Goal: Task Accomplishment & Management: Manage account settings

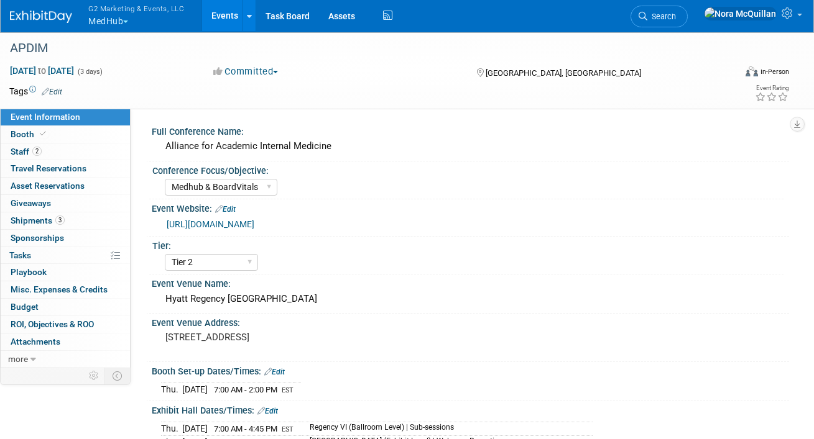
select select "Medhub & BoardVitals"
select select "Tier 2"
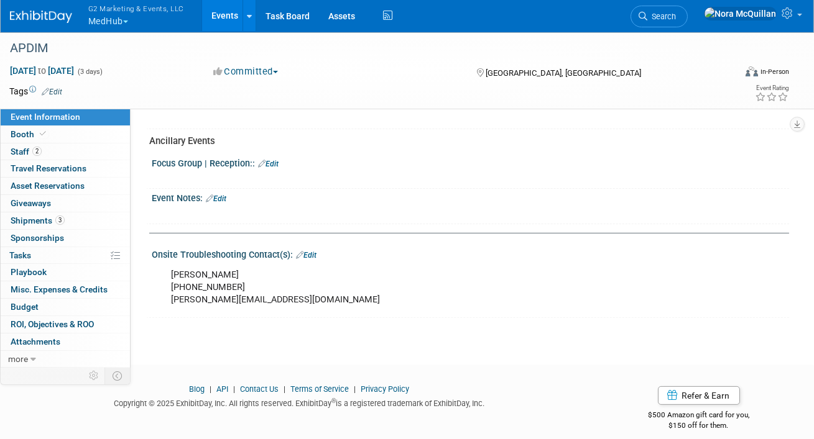
click at [106, 18] on button "G2 Marketing & Events, LLC MedHub" at bounding box center [143, 16] width 112 height 32
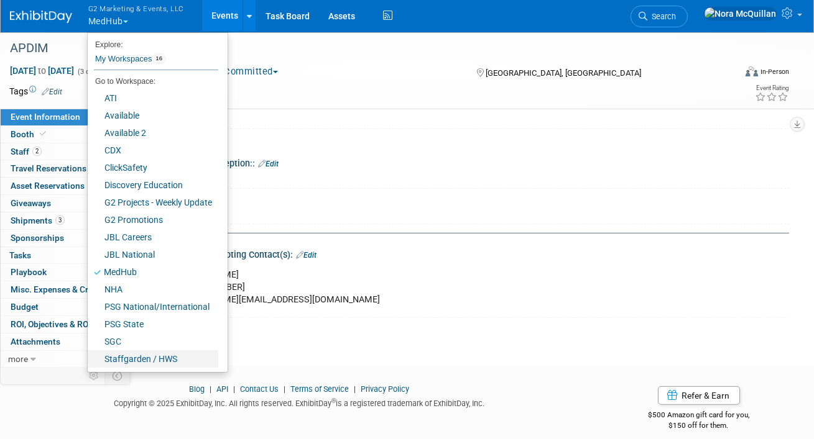
click at [135, 355] on link "Staffgarden / HWS" at bounding box center [153, 359] width 131 height 17
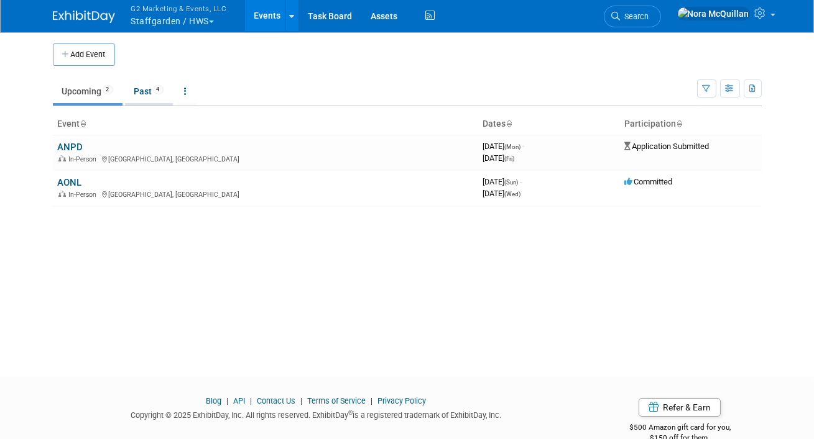
click at [145, 95] on link "Past 4" at bounding box center [149, 92] width 48 height 24
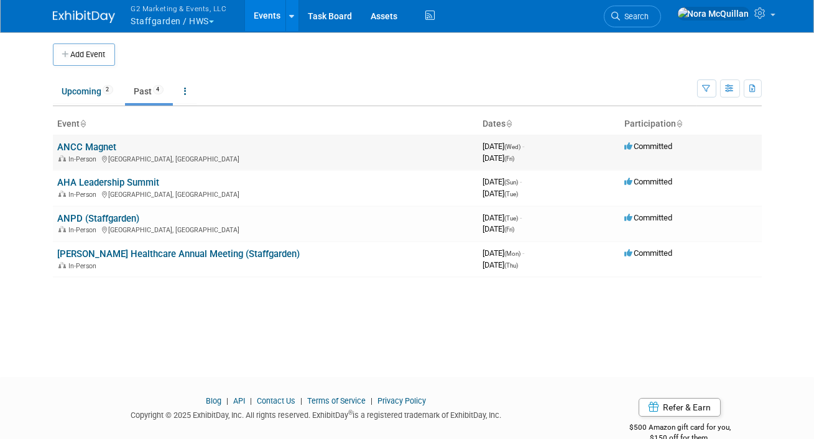
click at [85, 150] on link "ANCC Magnet" at bounding box center [87, 147] width 59 height 11
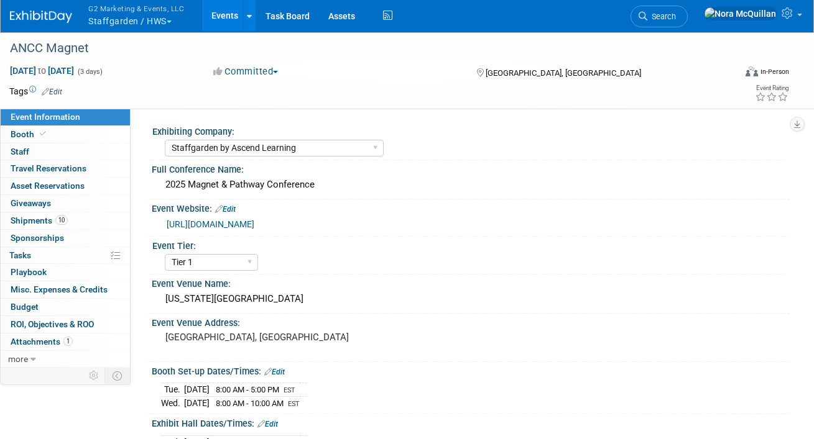
select select "Staffgarden by Ascend Learning"
select select "Tier 1"
select select "No"
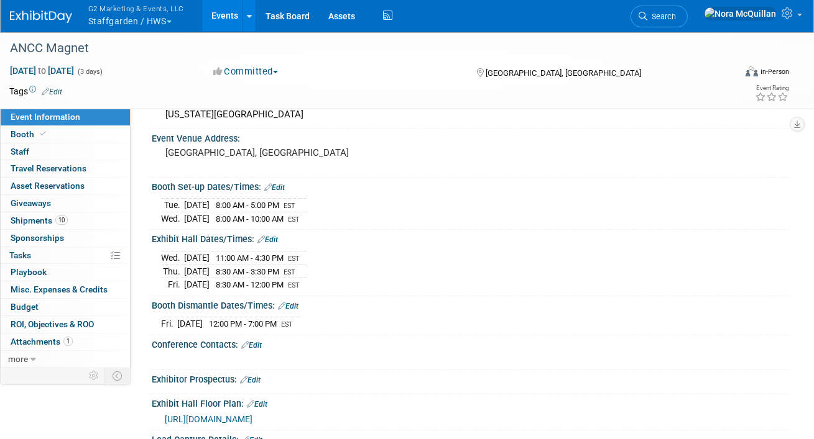
scroll to position [185, 0]
click at [47, 134] on link "Booth" at bounding box center [65, 134] width 129 height 17
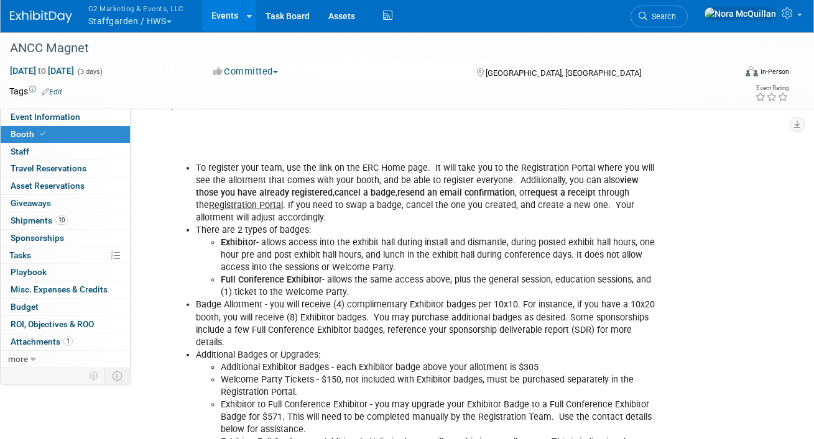
scroll to position [895, 0]
click at [144, 21] on button "G2 Marketing & Events, LLC Staffgarden / HWS" at bounding box center [143, 16] width 112 height 32
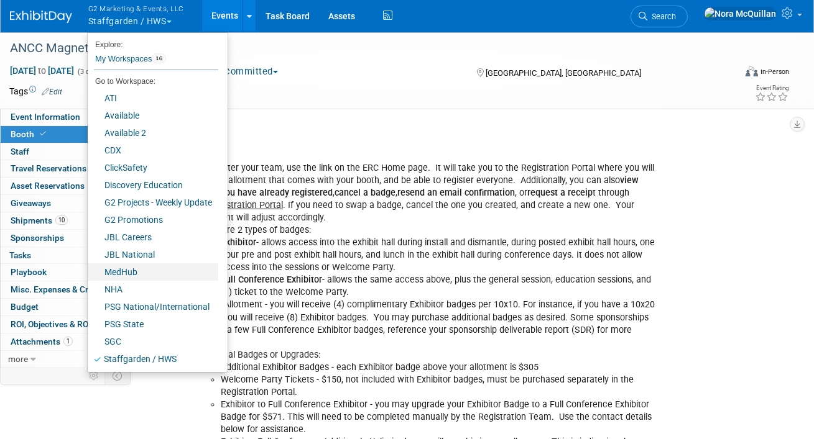
click at [131, 275] on link "MedHub" at bounding box center [153, 272] width 131 height 17
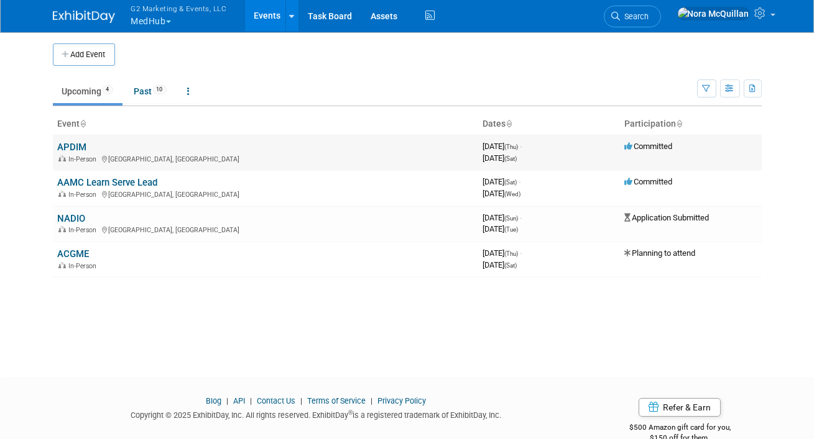
click at [74, 145] on link "APDIM" at bounding box center [72, 147] width 29 height 11
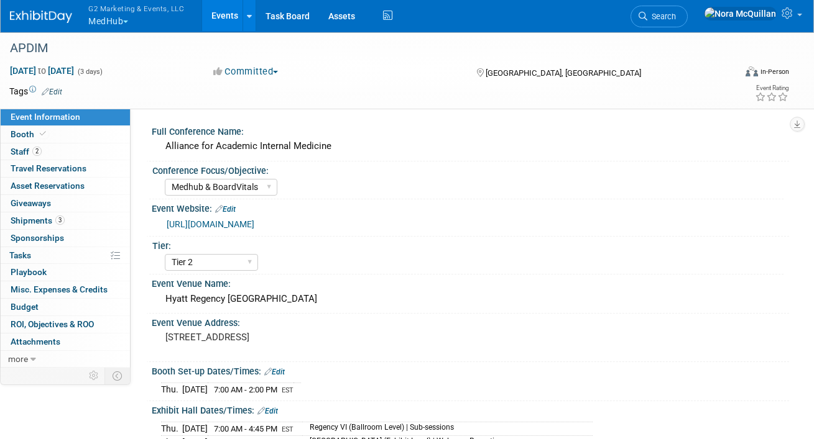
select select "Medhub & BoardVitals"
select select "Tier 2"
click at [40, 219] on span "Shipments 3" at bounding box center [38, 221] width 54 height 10
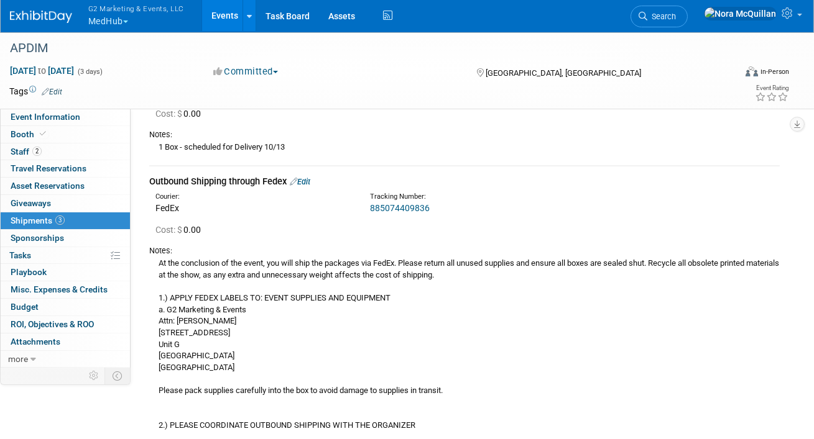
scroll to position [301, 0]
click at [402, 209] on link "885074409836" at bounding box center [400, 209] width 60 height 10
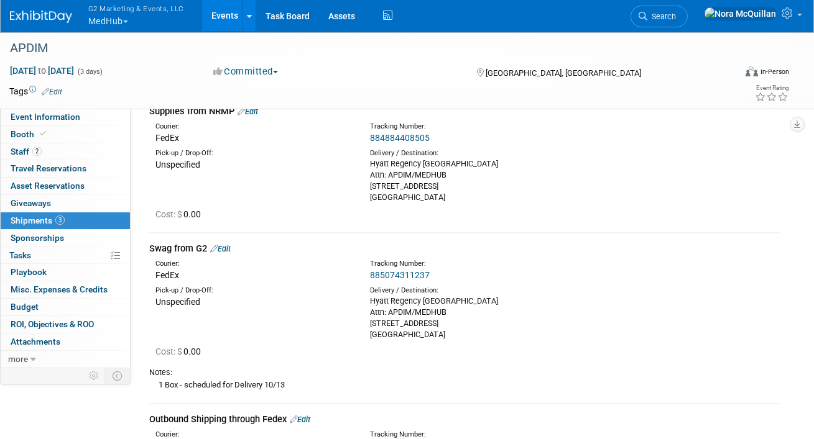
scroll to position [0, 0]
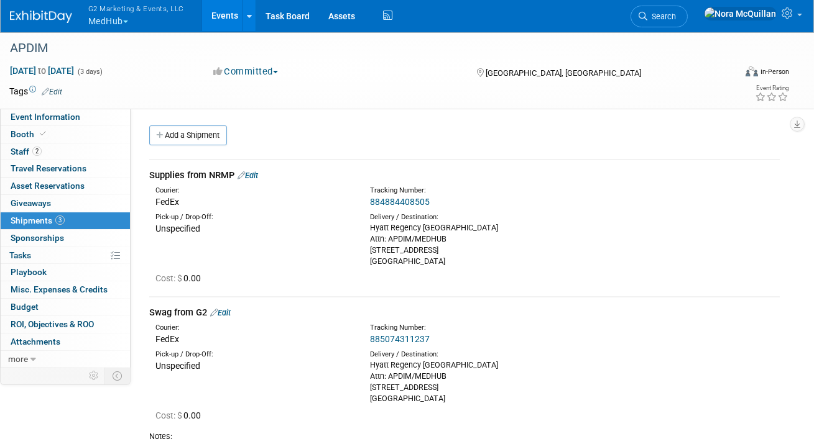
click at [393, 204] on link "884884408505" at bounding box center [400, 202] width 60 height 10
click at [122, 19] on button "G2 Marketing & Events, LLC MedHub" at bounding box center [143, 16] width 112 height 32
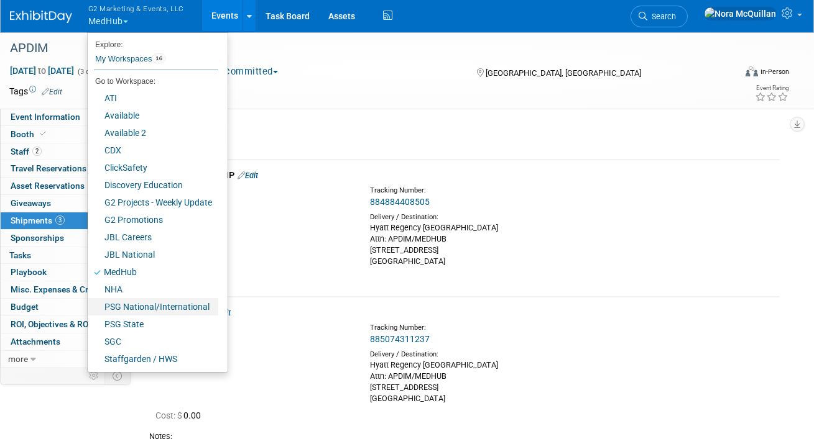
click at [124, 301] on link "PSG National/International" at bounding box center [153, 306] width 131 height 17
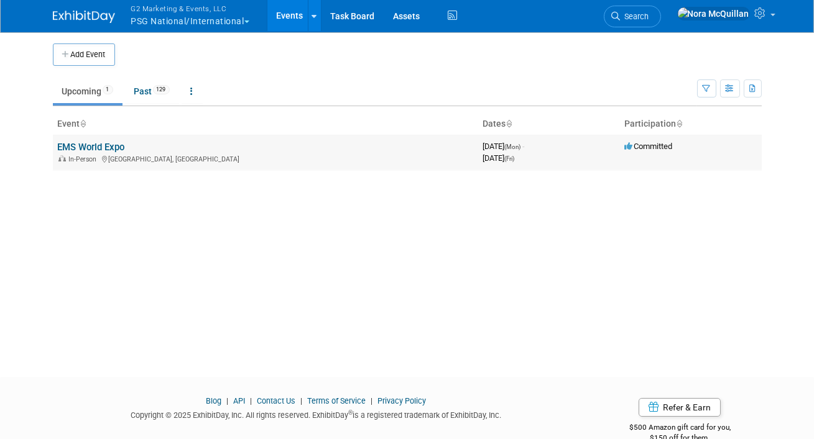
click at [83, 146] on link "EMS World Expo" at bounding box center [91, 147] width 67 height 11
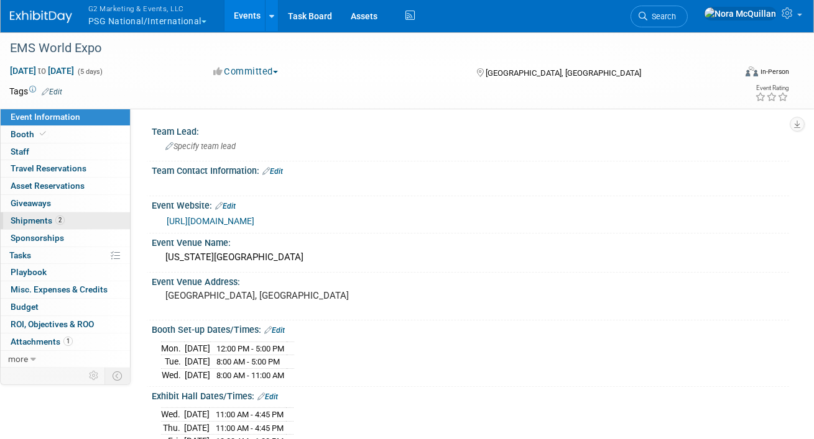
click at [36, 220] on span "Shipments 2" at bounding box center [38, 221] width 54 height 10
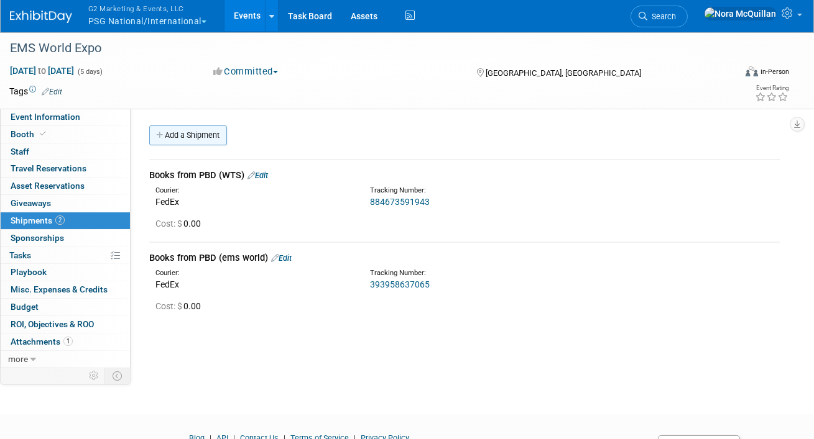
click at [221, 139] on link "Add a Shipment" at bounding box center [188, 136] width 78 height 20
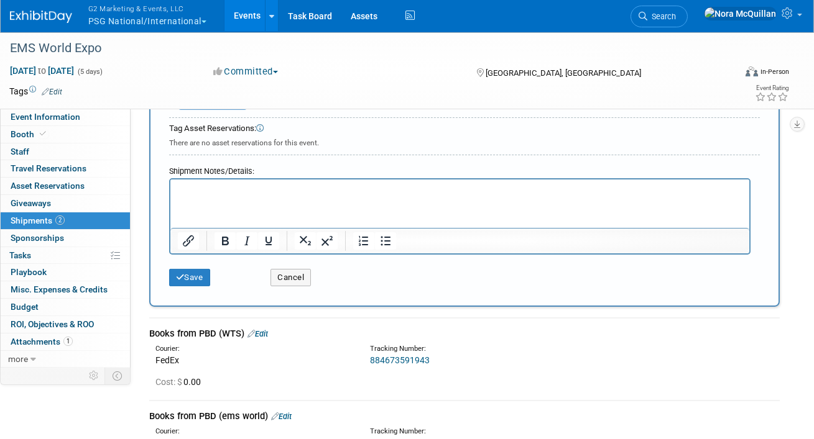
scroll to position [388, 0]
type input "New Backdrop"
click at [199, 280] on button "Save" at bounding box center [189, 276] width 41 height 17
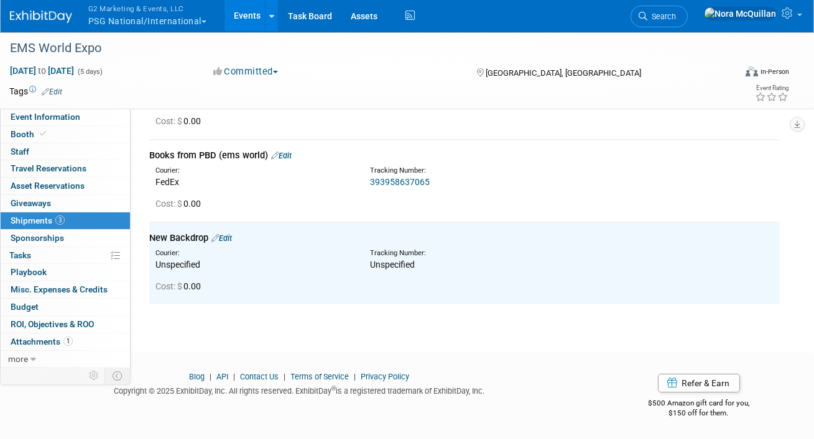
scroll to position [0, 0]
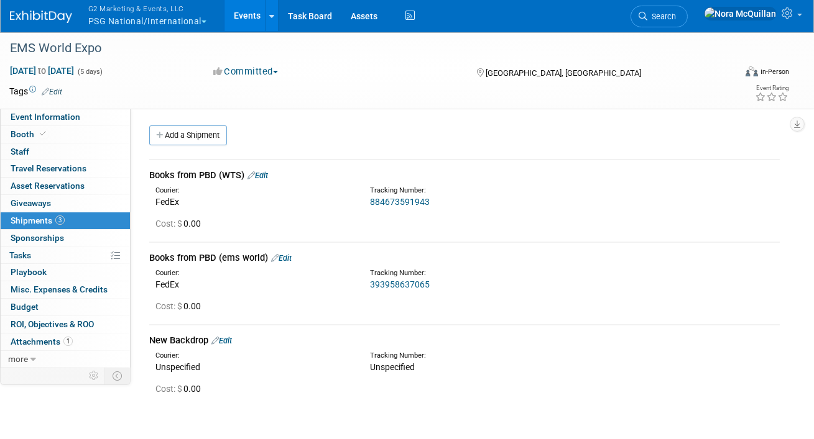
click at [231, 340] on link "Edit" at bounding box center [221, 340] width 21 height 9
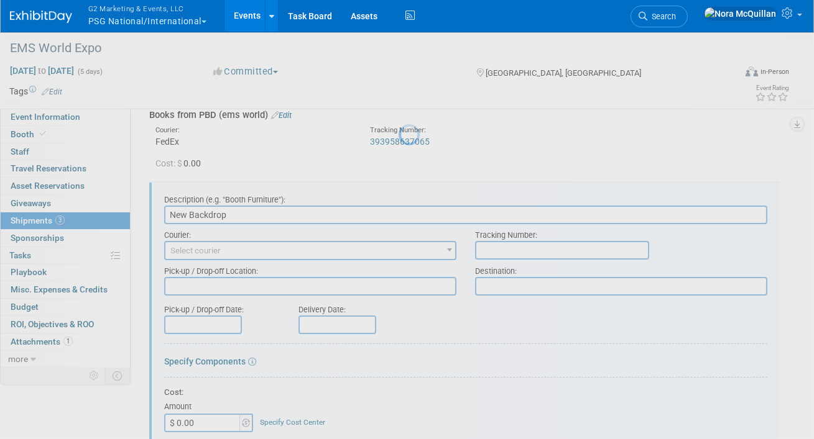
scroll to position [183, 0]
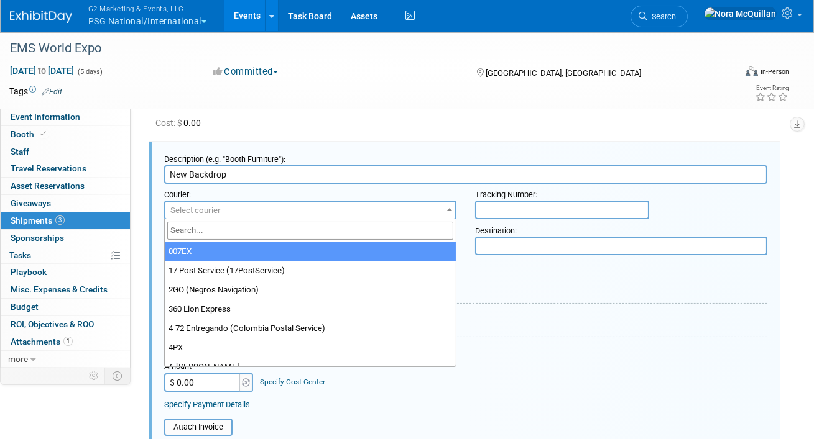
click at [330, 211] on span "Select courier" at bounding box center [310, 210] width 290 height 17
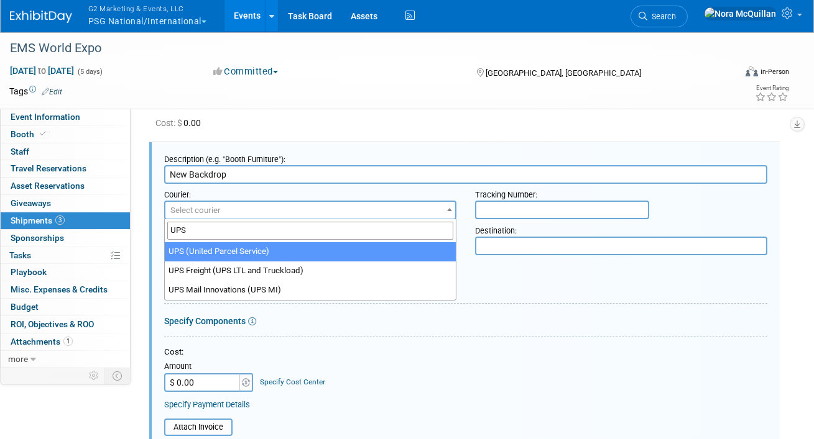
type input "UPS"
select select "508"
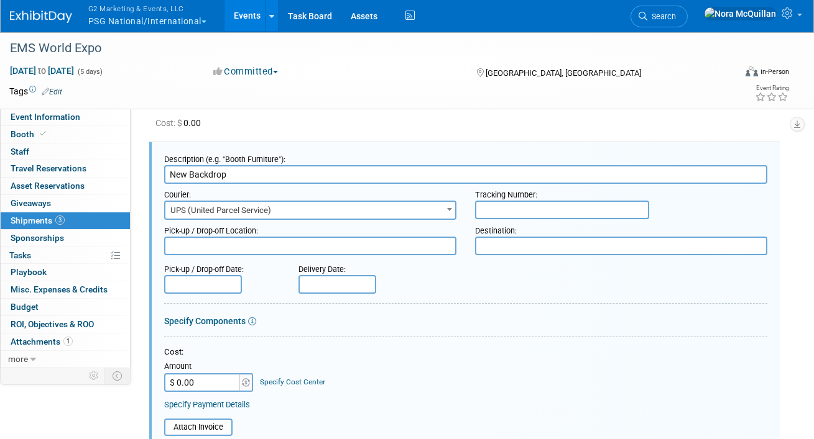
click at [544, 213] on input "text" at bounding box center [562, 210] width 174 height 19
paste input "1Z31XA39094324485"
type input "1Z31XA39094324485"
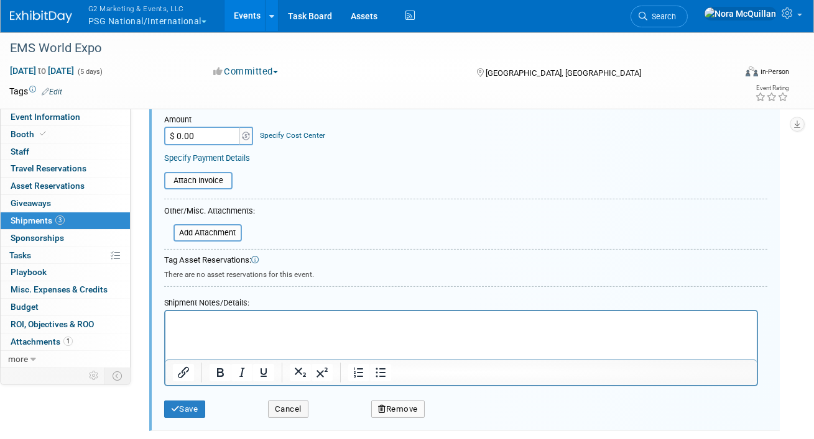
scroll to position [431, 0]
click at [183, 405] on button "Save" at bounding box center [184, 408] width 41 height 17
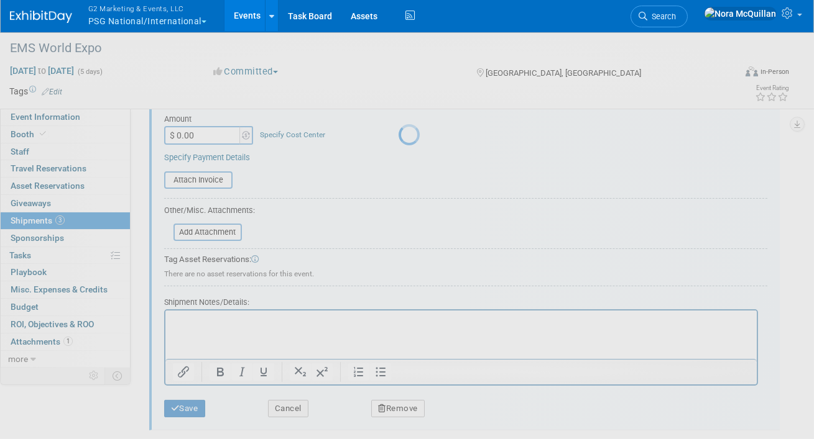
scroll to position [103, 0]
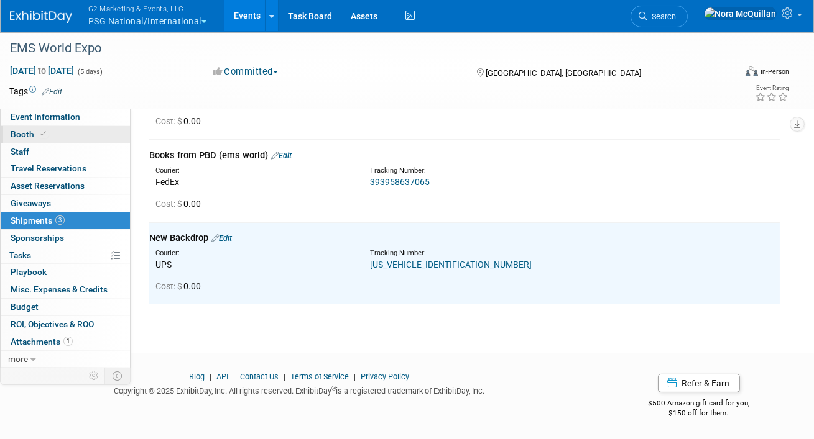
click at [34, 129] on span "Booth" at bounding box center [30, 134] width 38 height 10
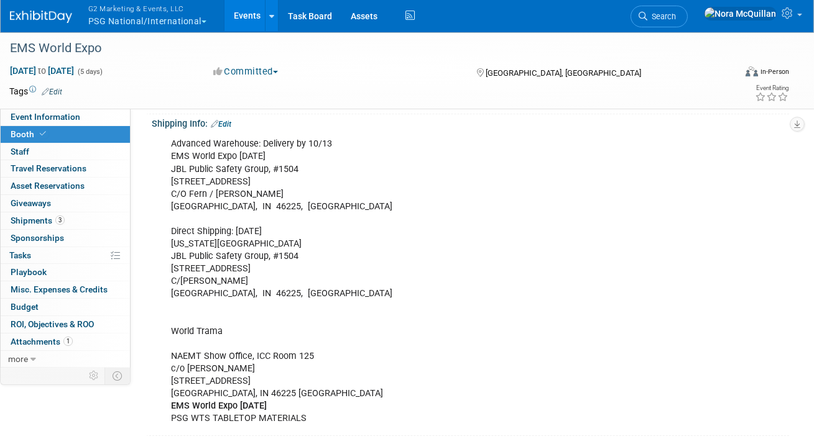
scroll to position [176, 0]
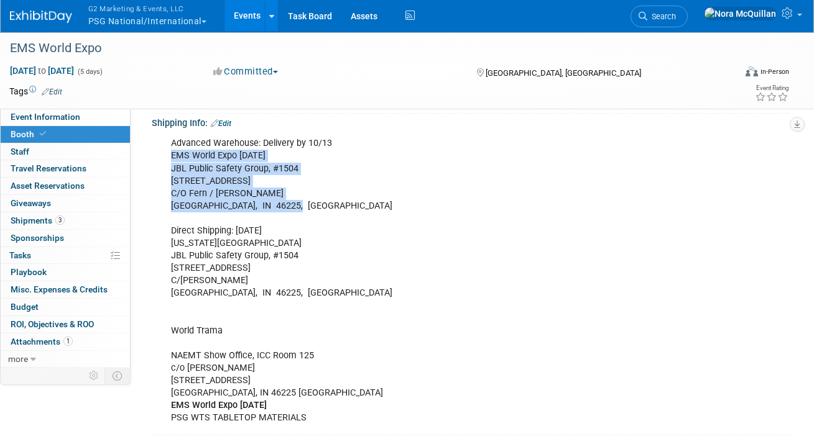
drag, startPoint x: 286, startPoint y: 205, endPoint x: 165, endPoint y: 159, distance: 129.6
click at [165, 159] on div "Advanced Warehouse: Delivery by 10/13 EMS World Expo Oct 2025 JBL Public Safety…" at bounding box center [413, 281] width 502 height 300
copy div "EMS World Expo Oct 2025 JBL Public Safety Group, #1504 1147 S White River Pkwy …"
click at [39, 224] on span "Shipments 3" at bounding box center [38, 221] width 54 height 10
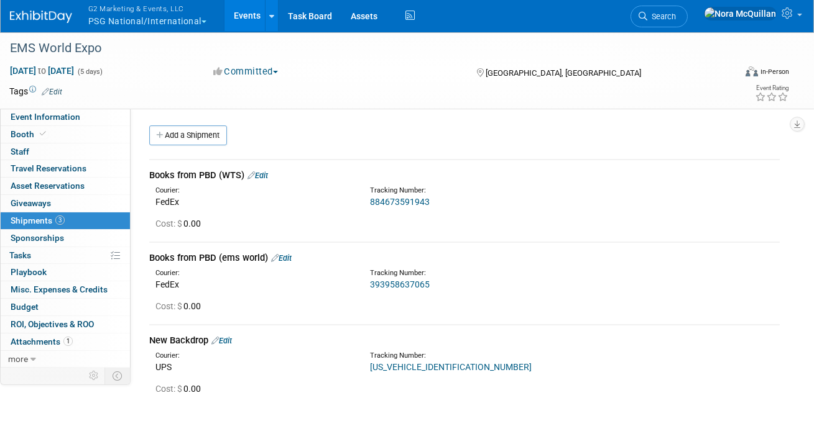
scroll to position [68, 0]
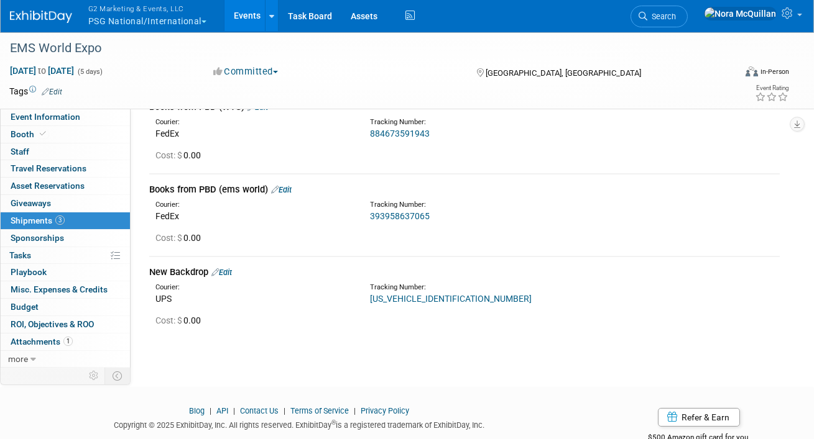
click at [232, 274] on link "Edit" at bounding box center [221, 272] width 21 height 9
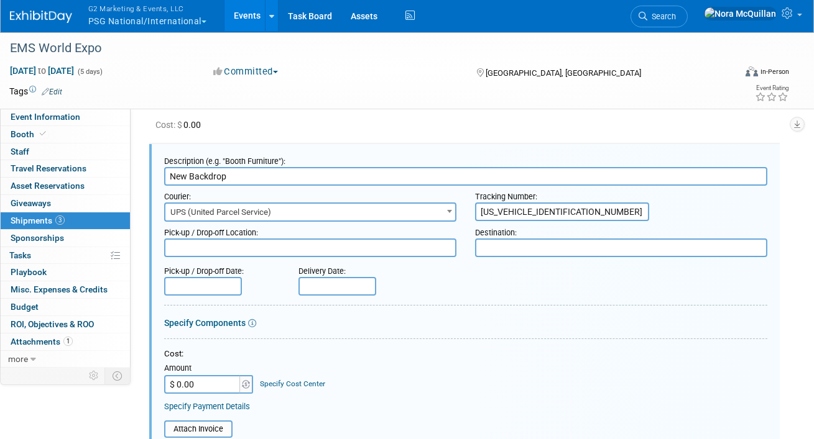
scroll to position [183, 0]
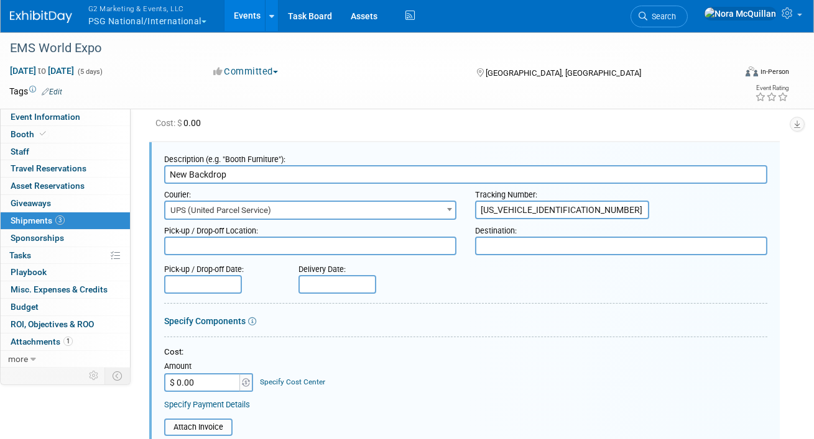
click at [517, 239] on textarea at bounding box center [621, 246] width 292 height 19
paste textarea "EMS World Expo Oct 2025 JBL Public Safety Group, #1504 1147 S White River Pkwy …"
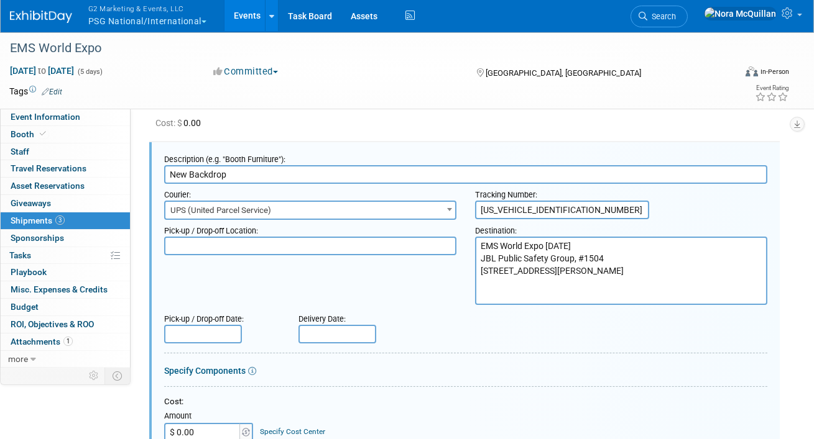
type textarea "EMS World Expo Oct 2025 JBL Public Safety Group, #1504 1147 S White River Pkwy …"
click at [190, 175] on input "New Backdrop" at bounding box center [465, 174] width 603 height 19
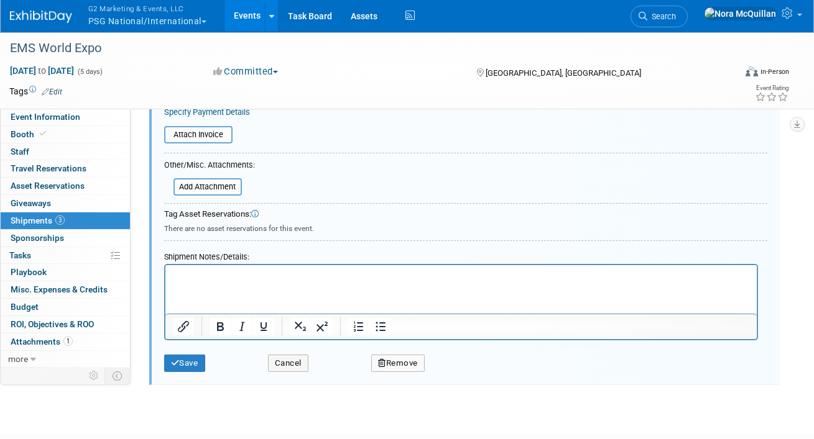
scroll to position [527, 0]
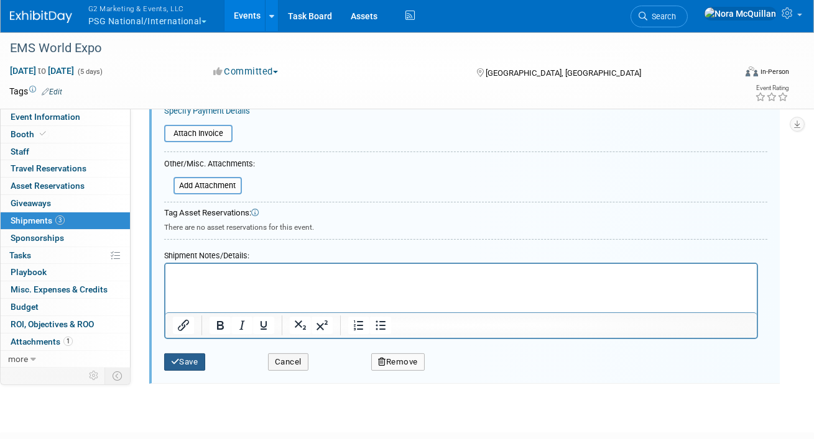
type input "New 20' Backdrop"
click at [178, 359] on icon "submit" at bounding box center [175, 362] width 9 height 8
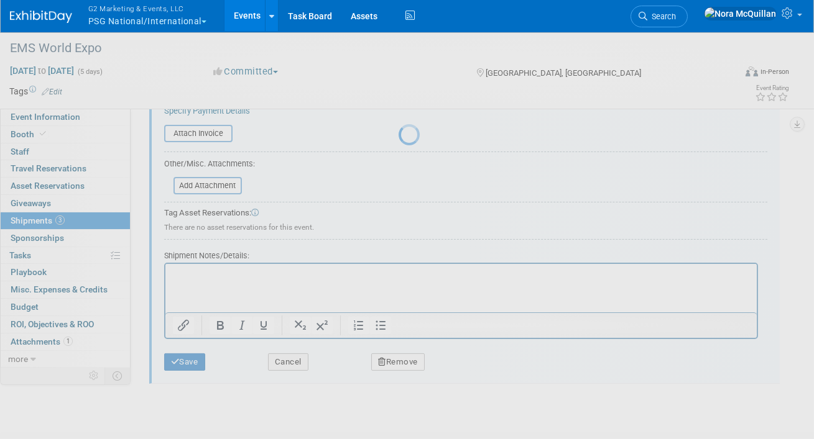
scroll to position [168, 0]
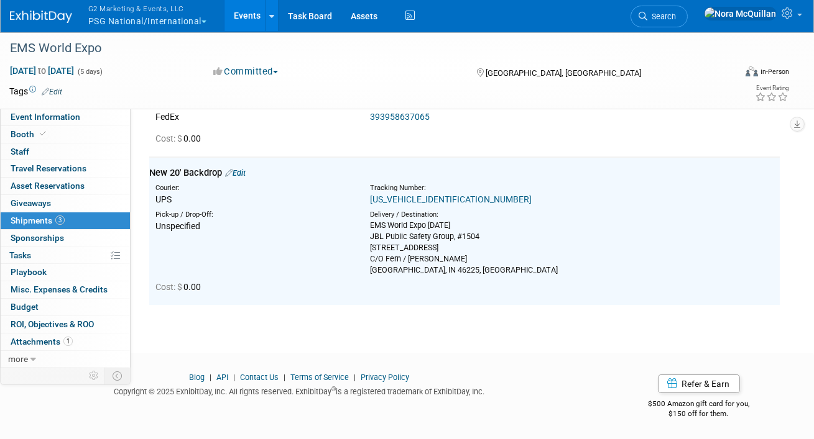
click at [385, 197] on link "1Z31XA39094324485" at bounding box center [451, 200] width 162 height 10
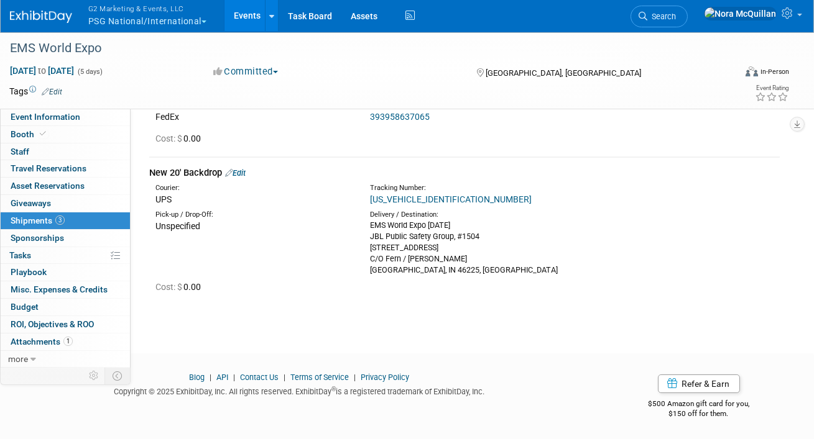
click at [241, 176] on link "Edit" at bounding box center [235, 172] width 21 height 9
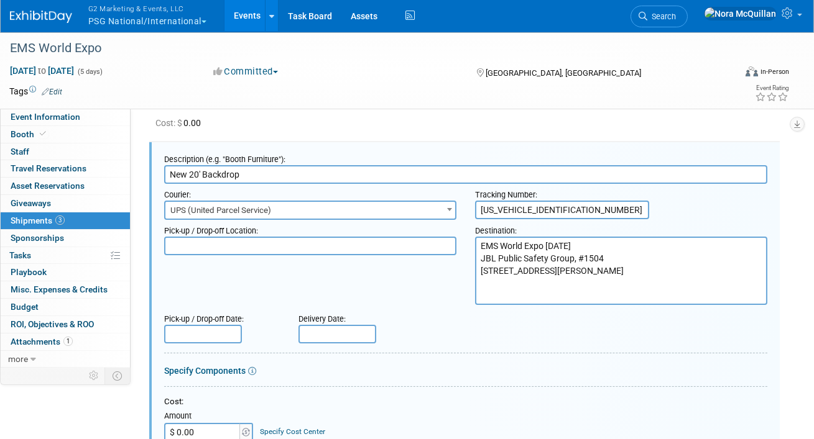
scroll to position [0, 0]
click at [243, 170] on input "New 20' Backdrop" at bounding box center [465, 174] width 603 height 19
click at [505, 208] on input "1Z31XA39094324485" at bounding box center [562, 210] width 174 height 19
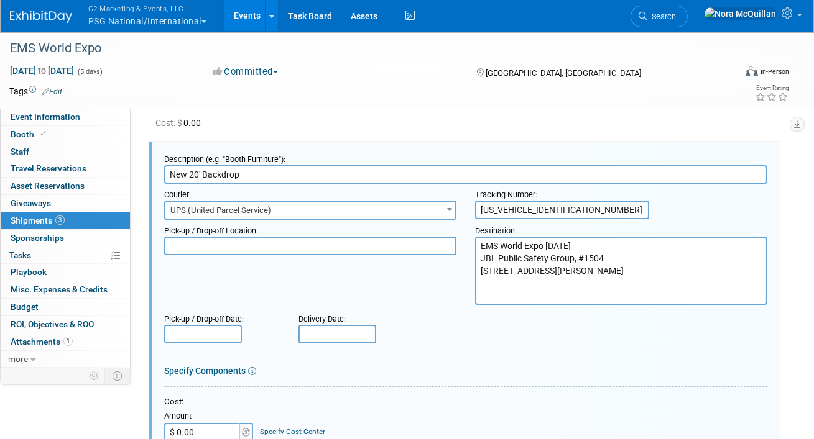
paste input "397460082"
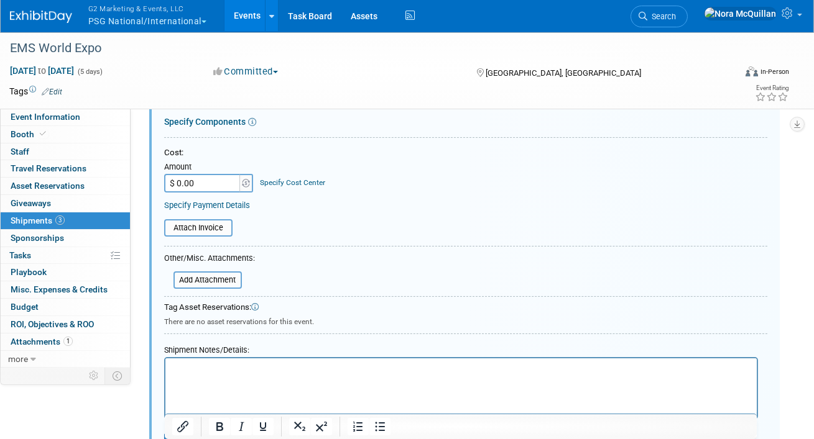
scroll to position [441, 0]
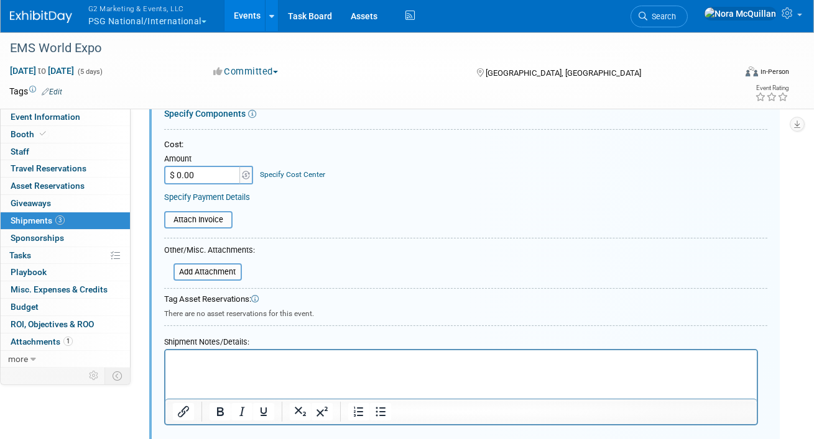
type input "1Z31XA390397460082"
click at [221, 367] on html at bounding box center [460, 358] width 591 height 17
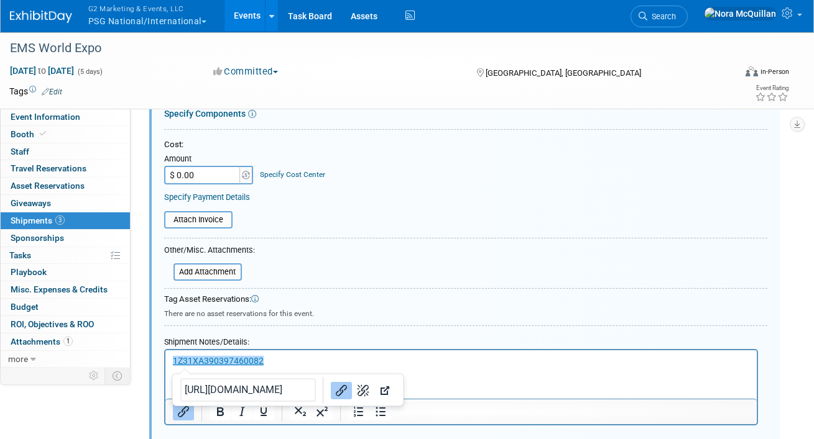
click at [307, 365] on p "﻿1Z31XA390397460082" at bounding box center [460, 361] width 577 height 12
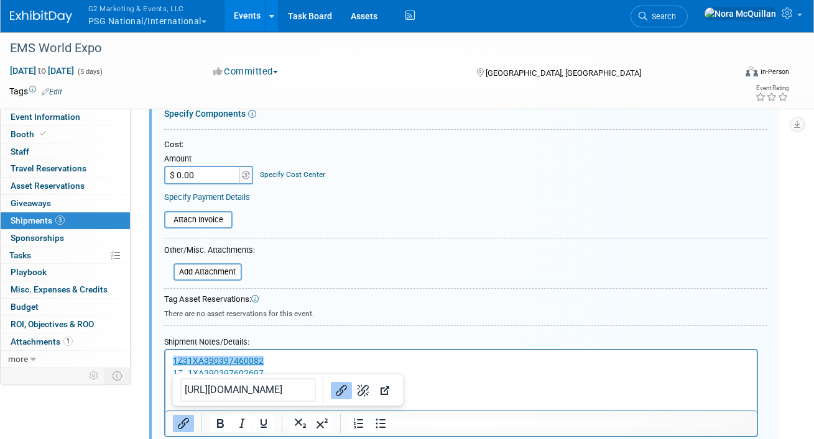
click at [400, 379] on html "﻿1Z31XA390397460082 1Z31XA390397602697" at bounding box center [460, 364] width 591 height 29
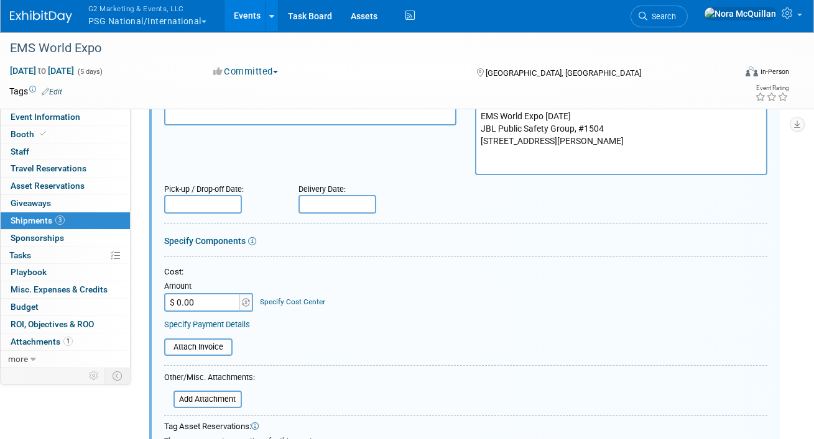
scroll to position [311, 0]
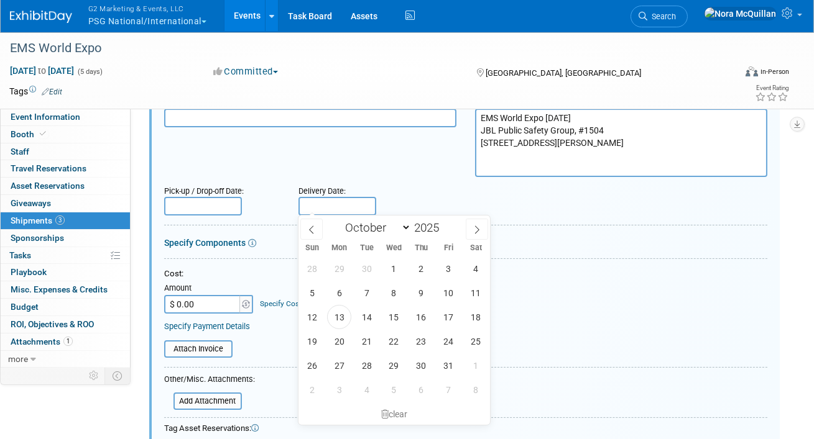
click at [352, 207] on input "text" at bounding box center [337, 206] width 78 height 19
click at [416, 267] on span "2" at bounding box center [421, 269] width 24 height 24
type input "[DATE]"
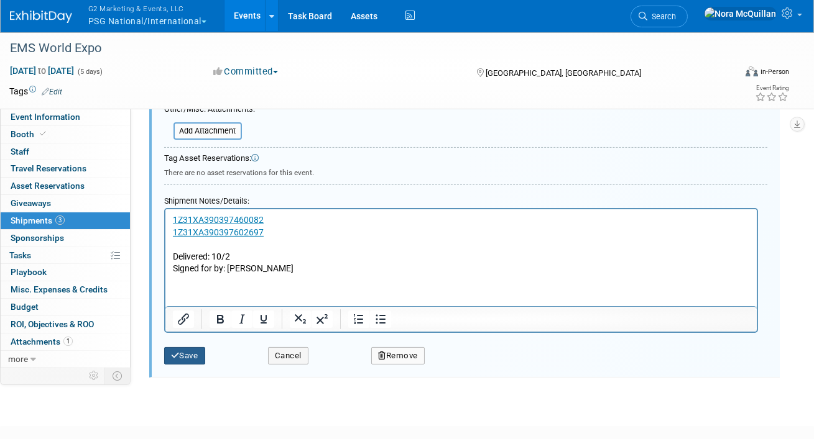
click at [185, 351] on button "Save" at bounding box center [184, 355] width 41 height 17
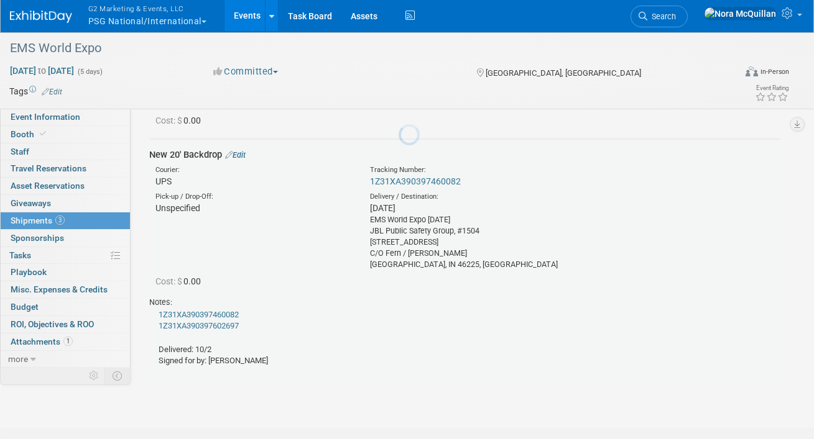
scroll to position [183, 0]
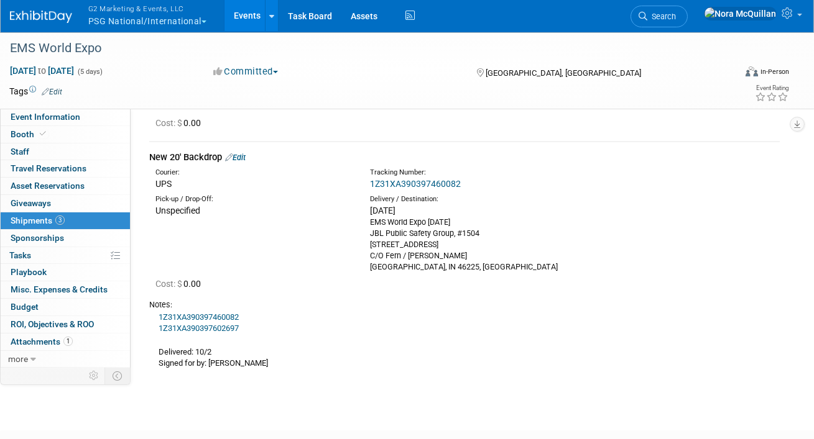
click at [243, 157] on link "Edit" at bounding box center [235, 157] width 21 height 9
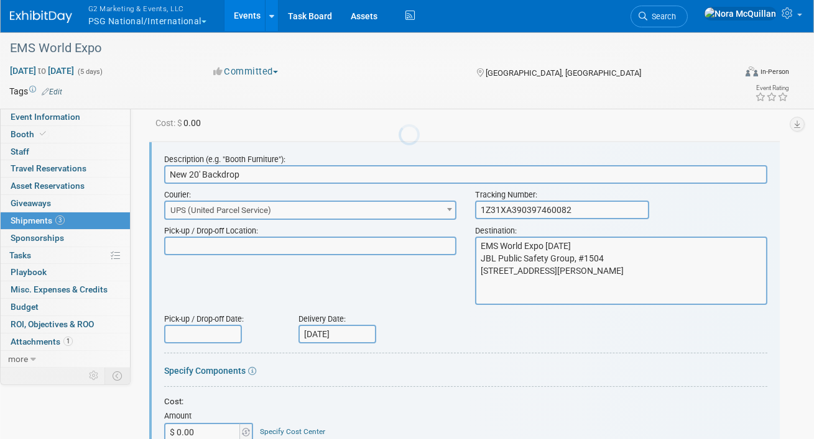
scroll to position [0, 0]
click at [589, 206] on input "1Z31XA390397460082" at bounding box center [562, 210] width 174 height 19
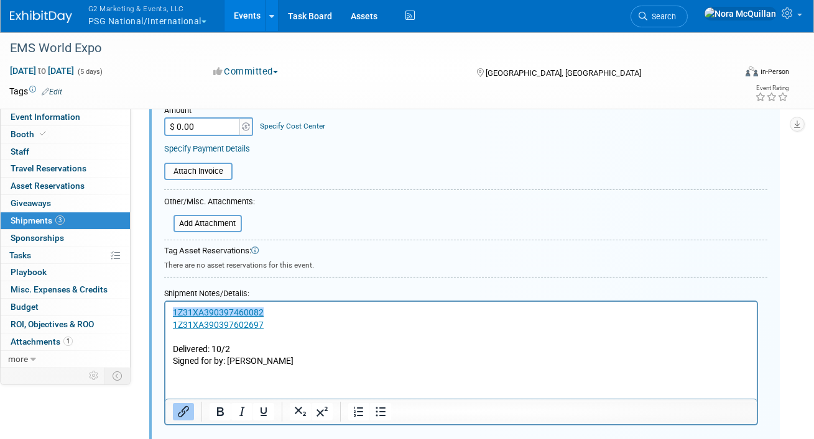
scroll to position [493, 0]
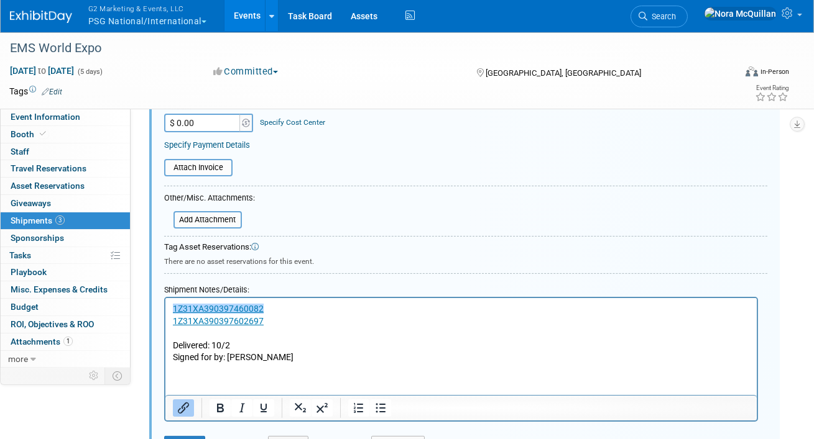
click at [277, 364] on html "﻿1Z31XA390397460082 1Z31XA390397602697 Delivered: 10/2 Signed for by: DOZIER" at bounding box center [460, 331] width 591 height 66
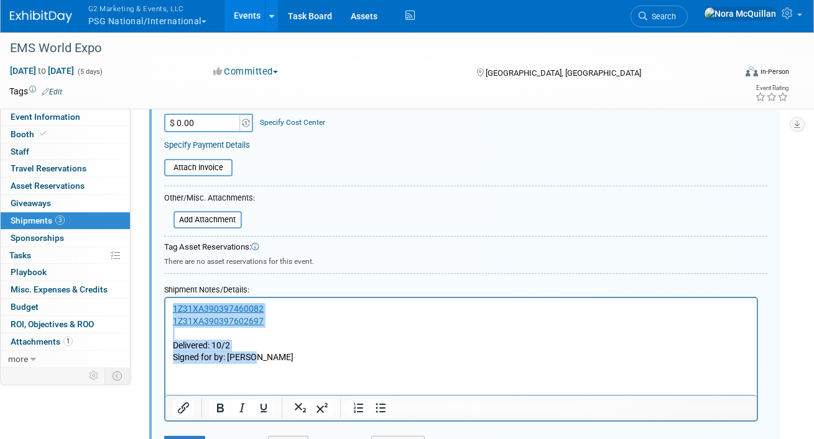
drag, startPoint x: 268, startPoint y: 357, endPoint x: 322, endPoint y: 604, distance: 252.6
click at [165, 309] on html "1Z31XA390397460082 1Z31XA390397602697 Delivered: 10/2 Signed for by: DOZIER" at bounding box center [460, 331] width 591 height 66
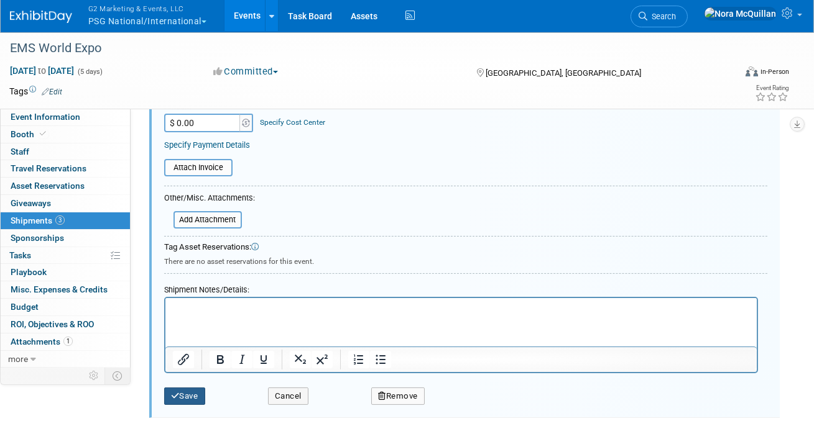
click at [183, 398] on button "Save" at bounding box center [184, 396] width 41 height 17
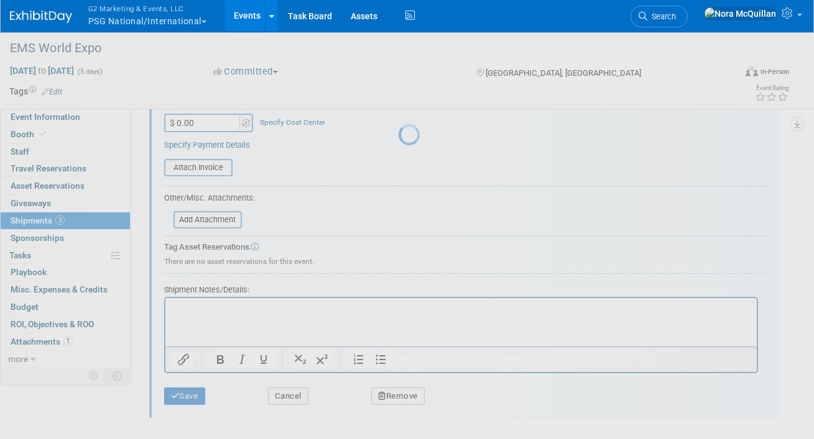
scroll to position [180, 0]
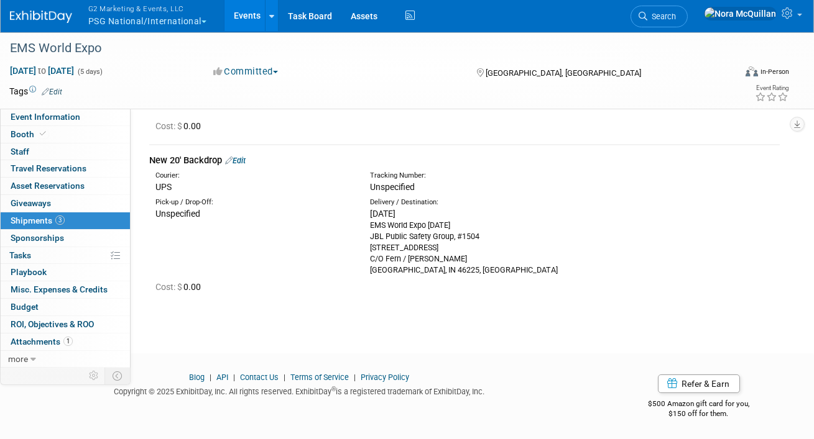
click at [162, 27] on button "G2 Marketing & Events, LLC PSG National/International" at bounding box center [154, 16] width 135 height 32
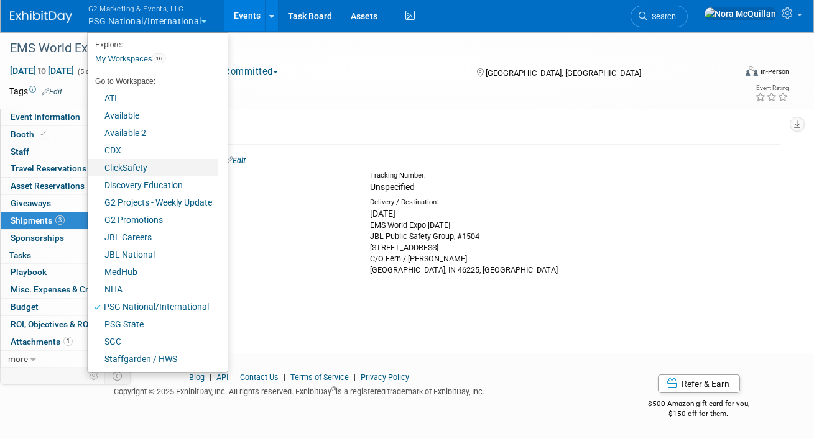
click at [134, 168] on link "ClickSafety" at bounding box center [153, 167] width 131 height 17
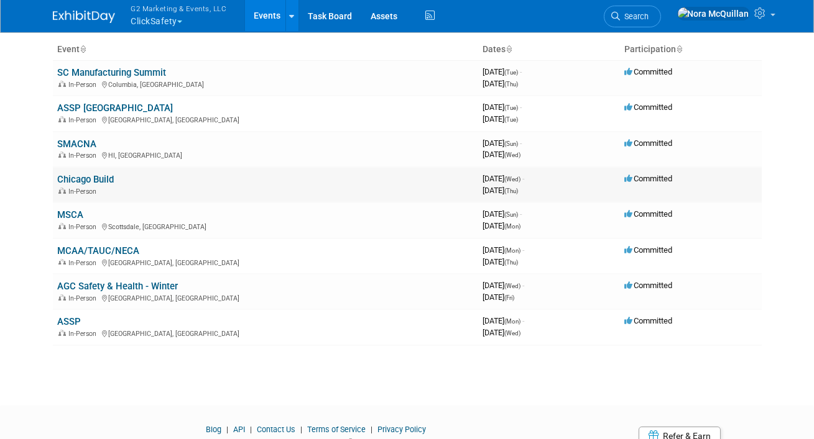
scroll to position [126, 0]
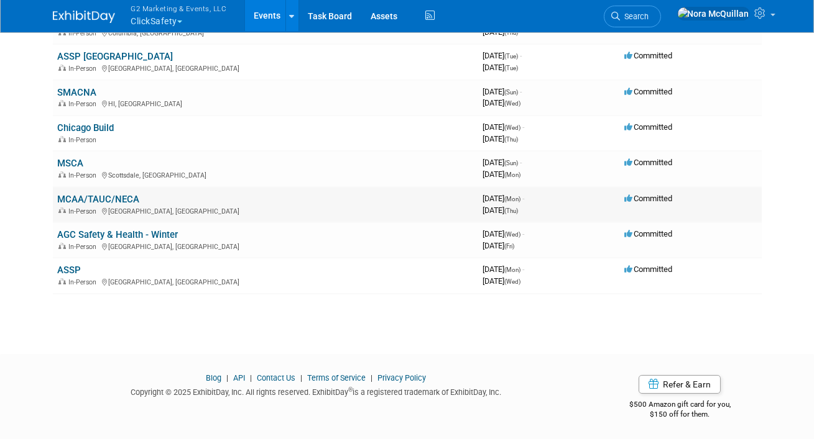
click at [109, 198] on link "MCAA/TAUC/NECA" at bounding box center [99, 199] width 82 height 11
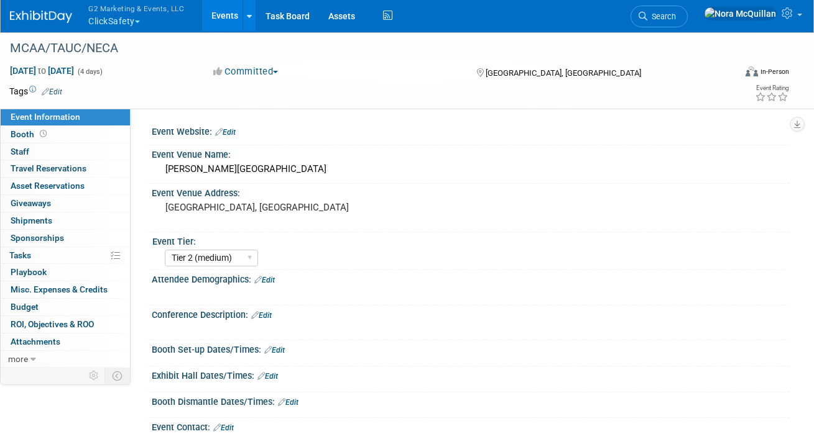
select select "Tier 2 (medium)"
click at [106, 19] on button "G2 Marketing & Events, LLC ClickSafety" at bounding box center [143, 16] width 112 height 32
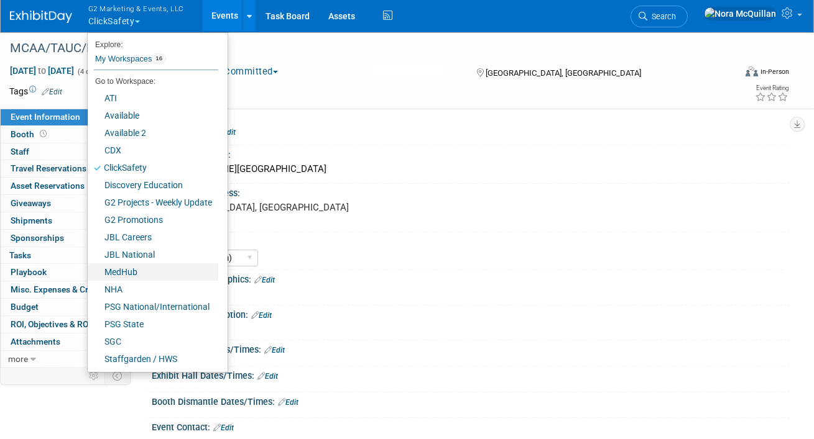
click at [116, 277] on link "MedHub" at bounding box center [153, 272] width 131 height 17
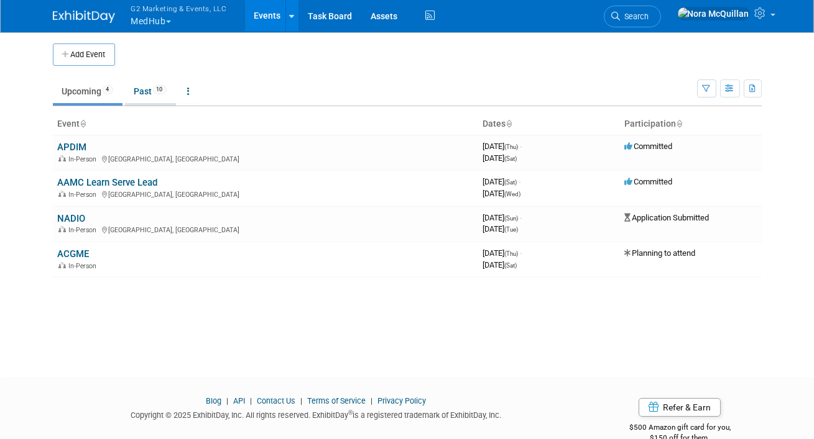
click at [145, 94] on link "Past 10" at bounding box center [150, 92] width 51 height 24
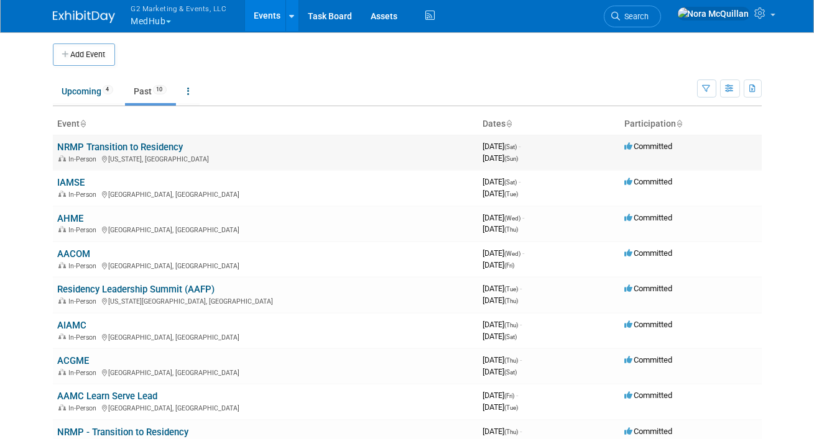
click at [98, 147] on link "NRMP Transition to Residency" at bounding box center [121, 147] width 126 height 11
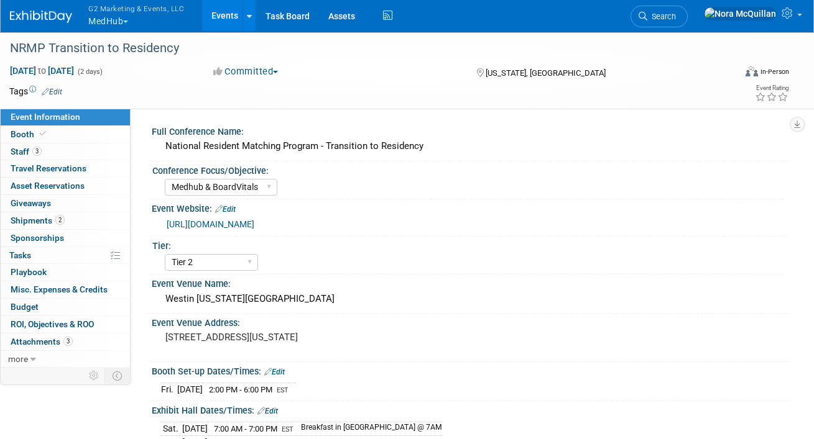
select select "Medhub & BoardVitals"
select select "Tier 2"
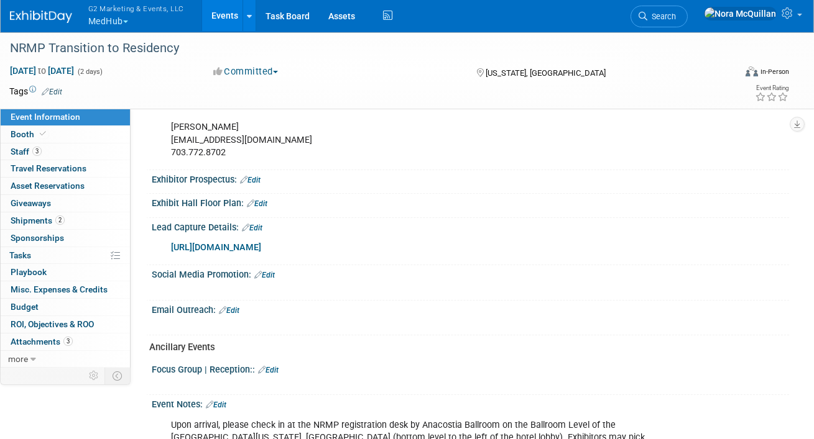
scroll to position [451, 0]
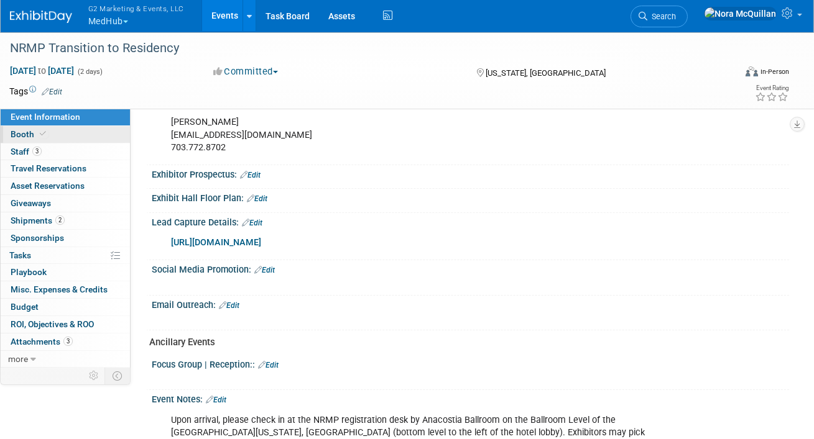
click at [63, 137] on link "Booth" at bounding box center [65, 134] width 129 height 17
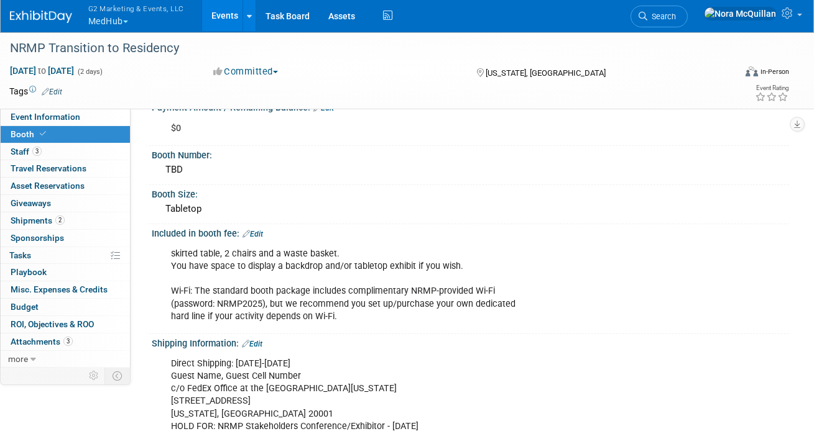
scroll to position [147, 0]
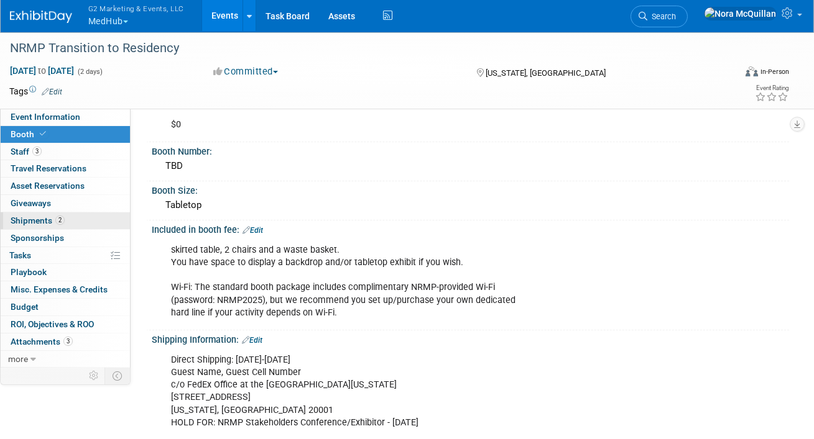
click at [37, 223] on span "Shipments 2" at bounding box center [38, 221] width 54 height 10
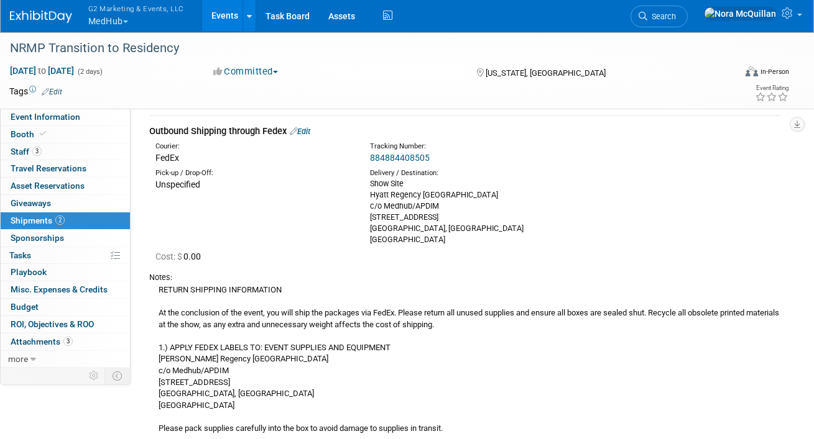
scroll to position [343, 0]
click at [405, 154] on link "884884408505" at bounding box center [400, 157] width 60 height 10
click at [123, 21] on button "G2 Marketing & Events, LLC MedHub" at bounding box center [143, 16] width 112 height 32
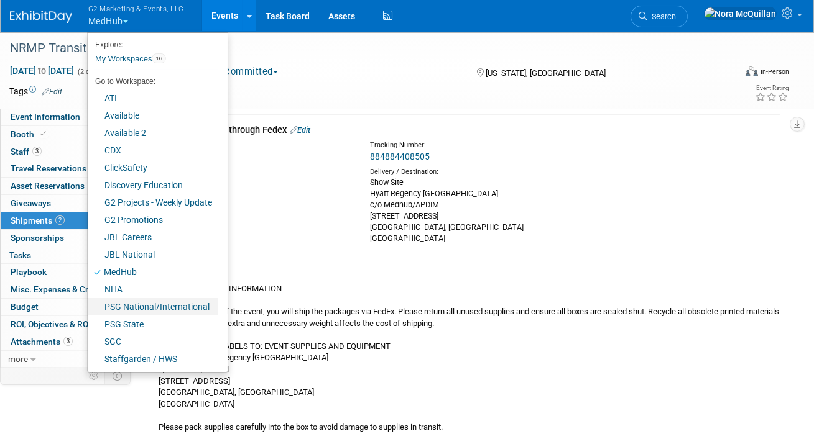
click at [139, 308] on link "PSG National/International" at bounding box center [153, 306] width 131 height 17
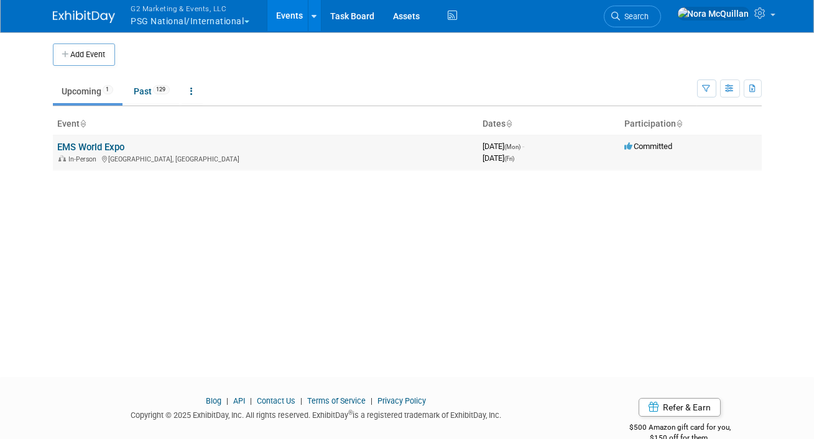
click at [77, 150] on link "EMS World Expo" at bounding box center [91, 147] width 67 height 11
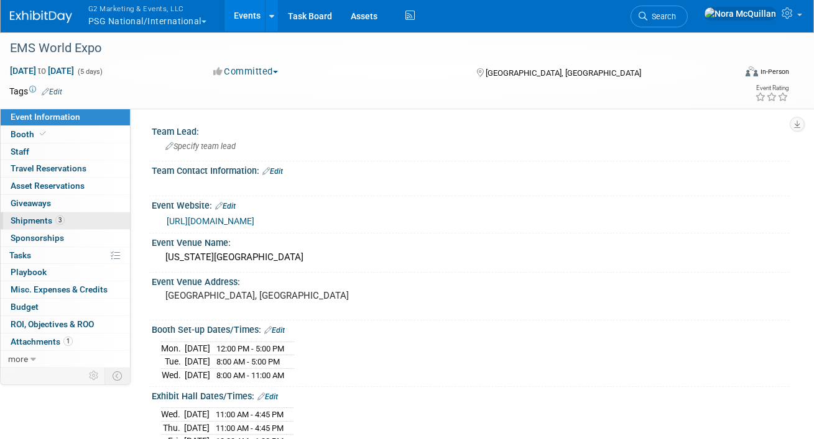
click at [23, 221] on span "Shipments 3" at bounding box center [38, 221] width 54 height 10
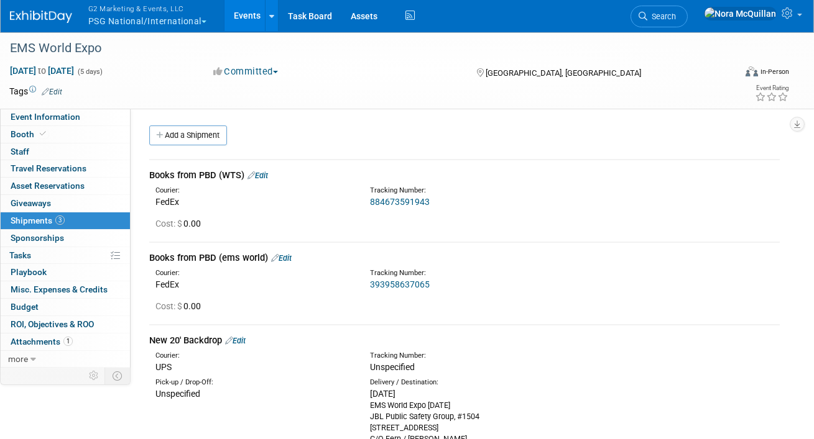
click at [242, 342] on link "Edit" at bounding box center [235, 340] width 21 height 9
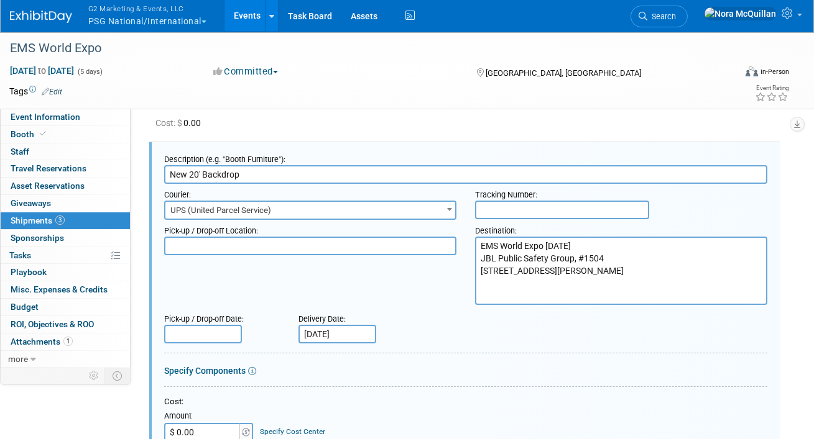
click at [503, 204] on input "text" at bounding box center [562, 210] width 174 height 19
paste input "1Z31XA390394324485"
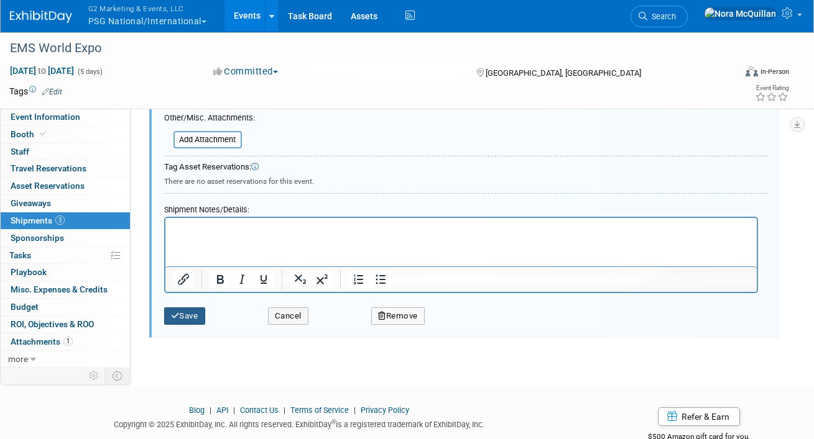
type input "1Z31XA390394324485"
click at [199, 319] on button "Save" at bounding box center [184, 316] width 41 height 17
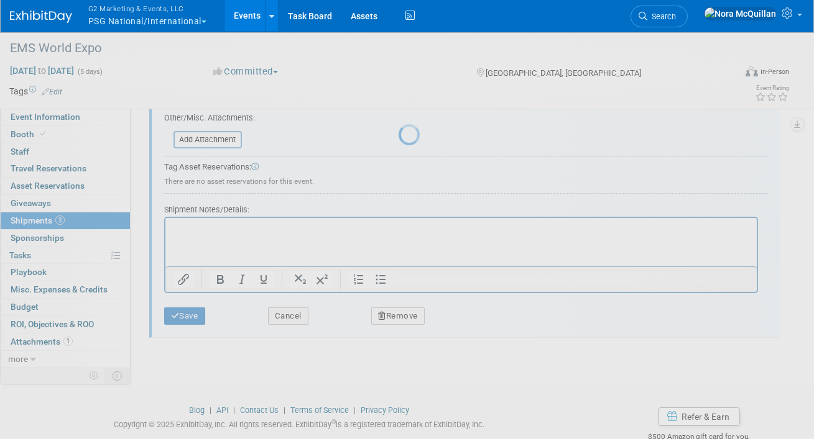
scroll to position [180, 0]
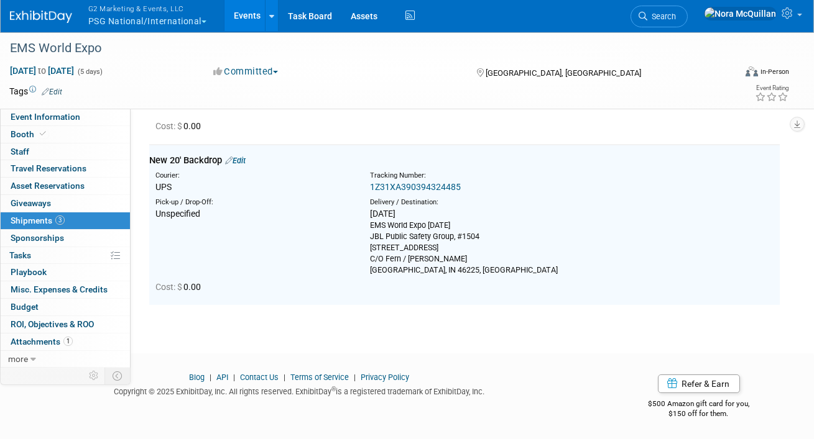
click at [426, 184] on link "1Z31XA390394324485" at bounding box center [415, 187] width 91 height 10
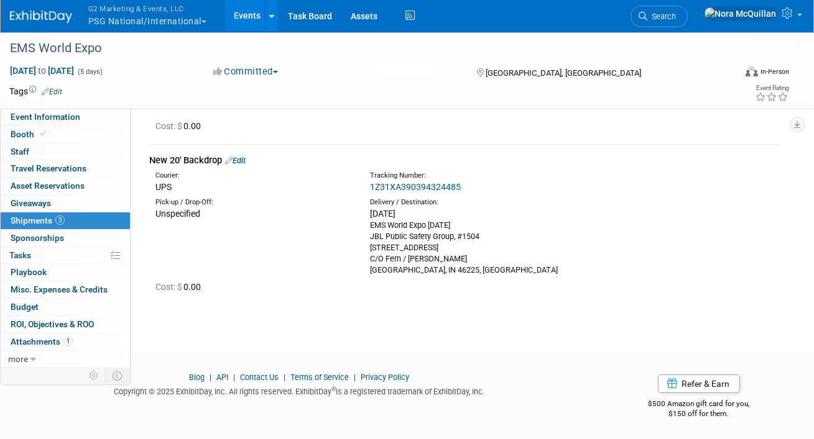
click at [244, 161] on link "Edit" at bounding box center [235, 160] width 21 height 9
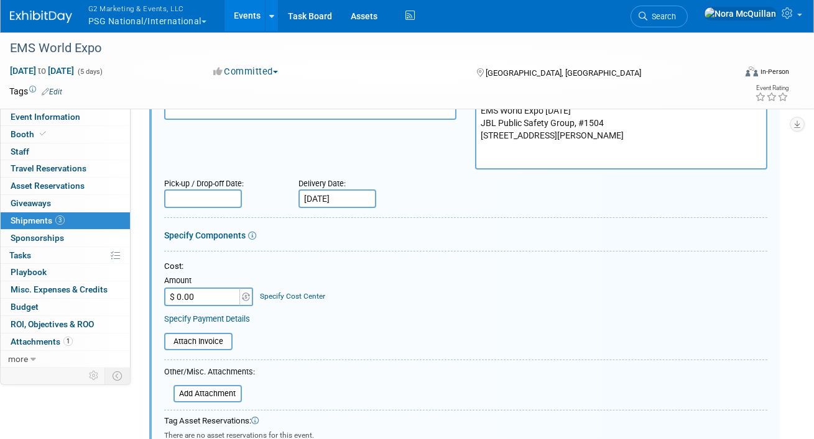
scroll to position [320, 0]
click at [321, 199] on input "[DATE]" at bounding box center [337, 197] width 78 height 19
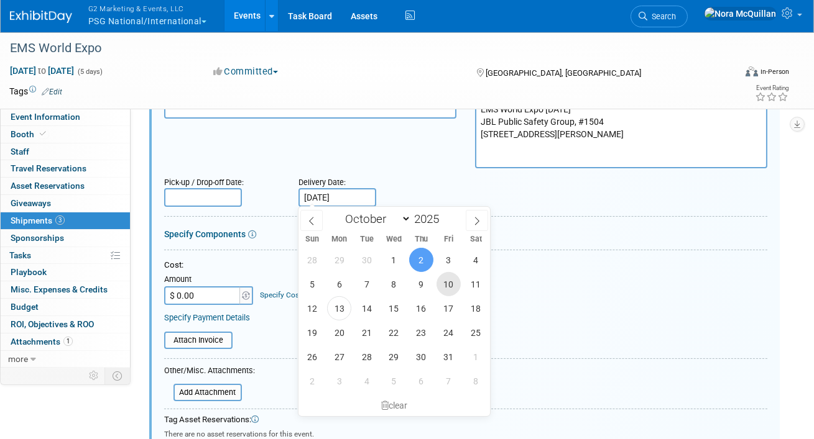
click at [444, 280] on span "10" at bounding box center [448, 284] width 24 height 24
type input "[DATE]"
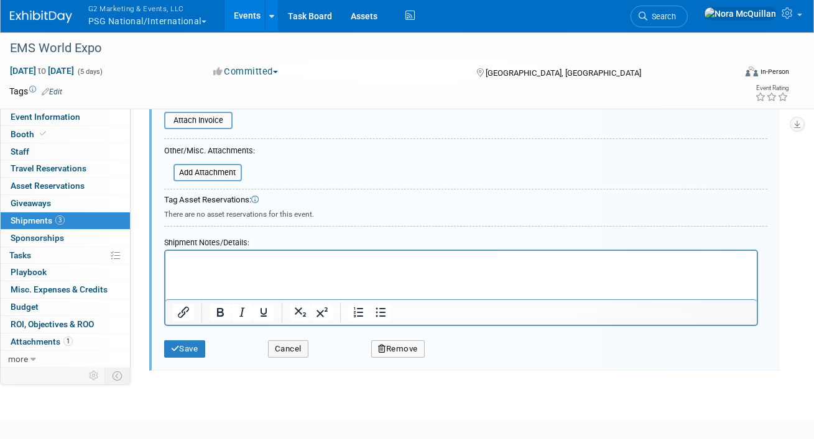
scroll to position [541, 0]
click at [248, 267] on html at bounding box center [460, 258] width 591 height 17
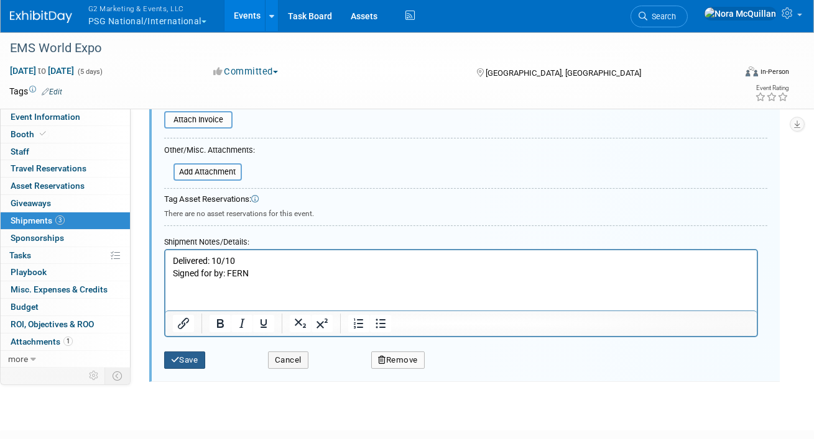
click at [190, 355] on button "Save" at bounding box center [184, 360] width 41 height 17
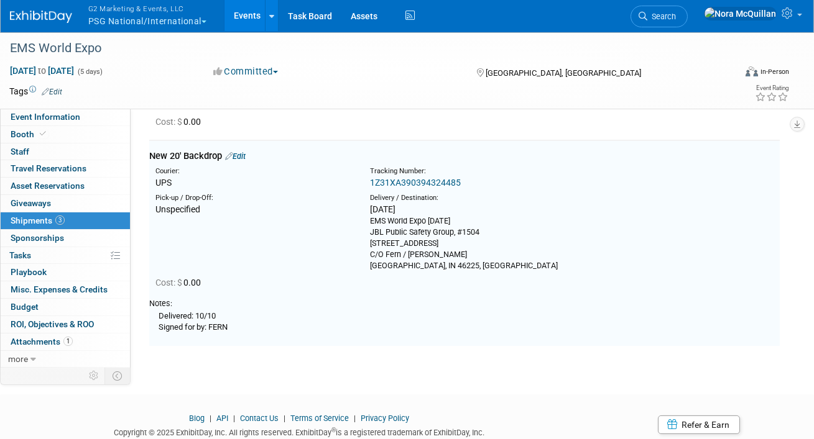
scroll to position [183, 0]
